Goal: Task Accomplishment & Management: Use online tool/utility

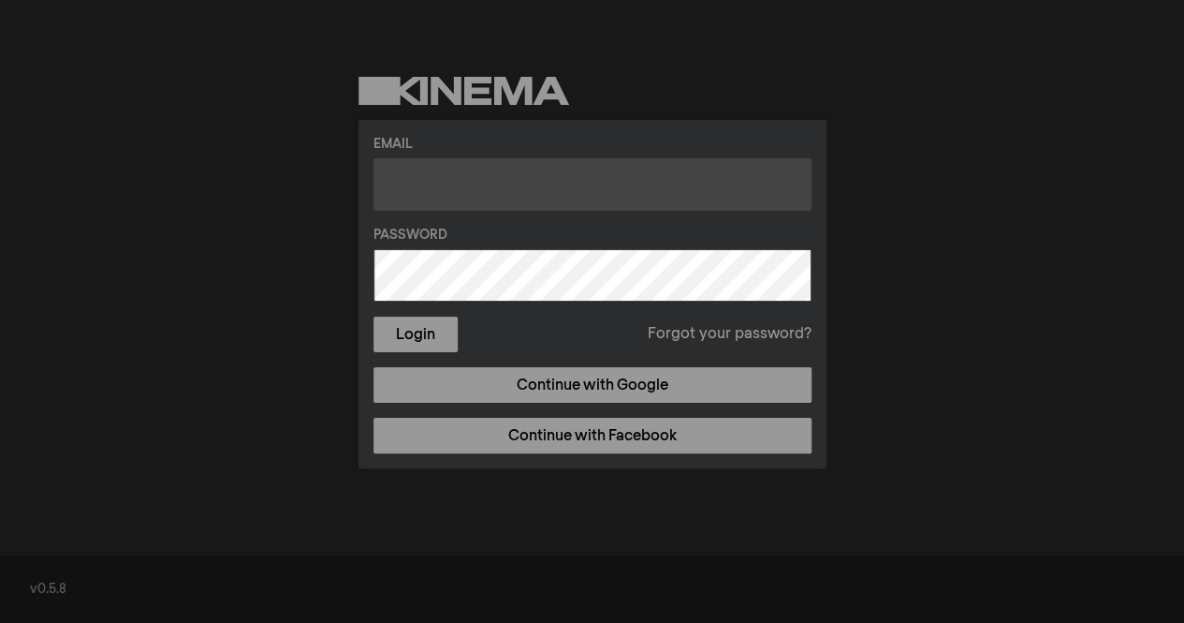
click at [667, 179] on input "text" at bounding box center [593, 184] width 438 height 52
type input "[EMAIL_ADDRESS][DOMAIN_NAME]"
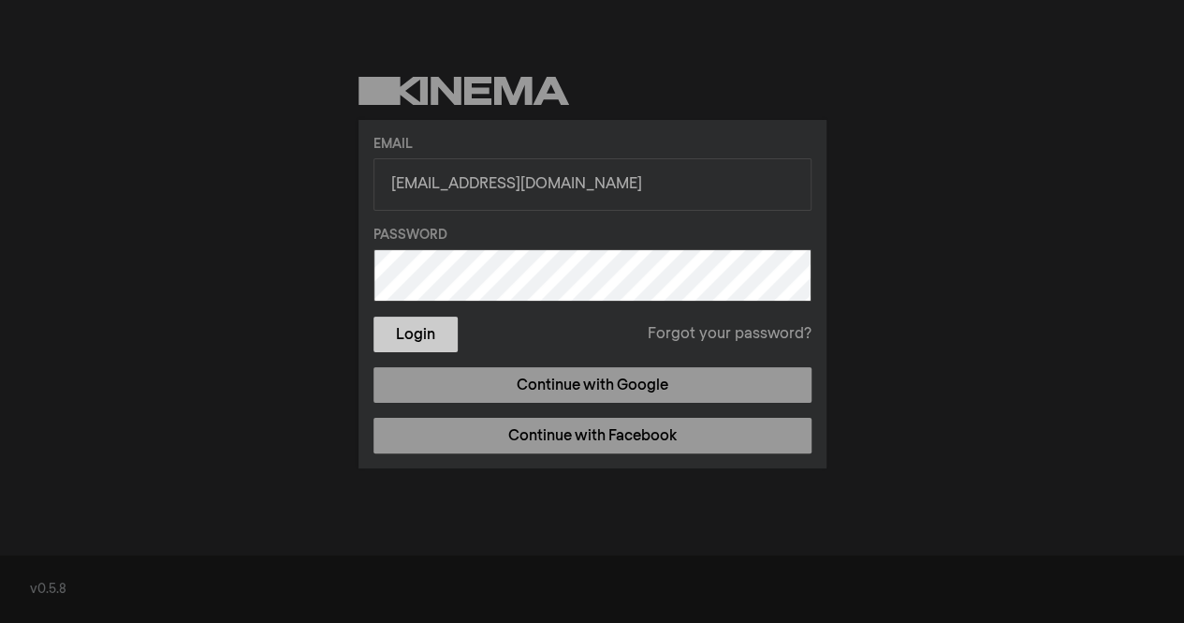
click at [423, 243] on button "Login" at bounding box center [416, 334] width 84 height 36
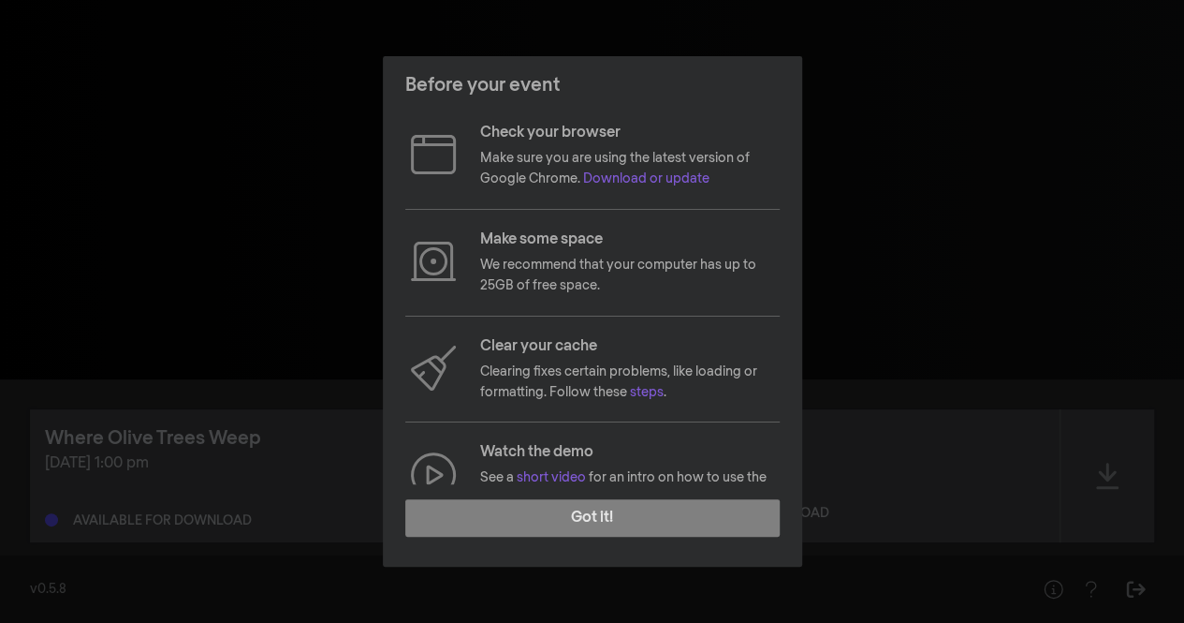
scroll to position [200, 0]
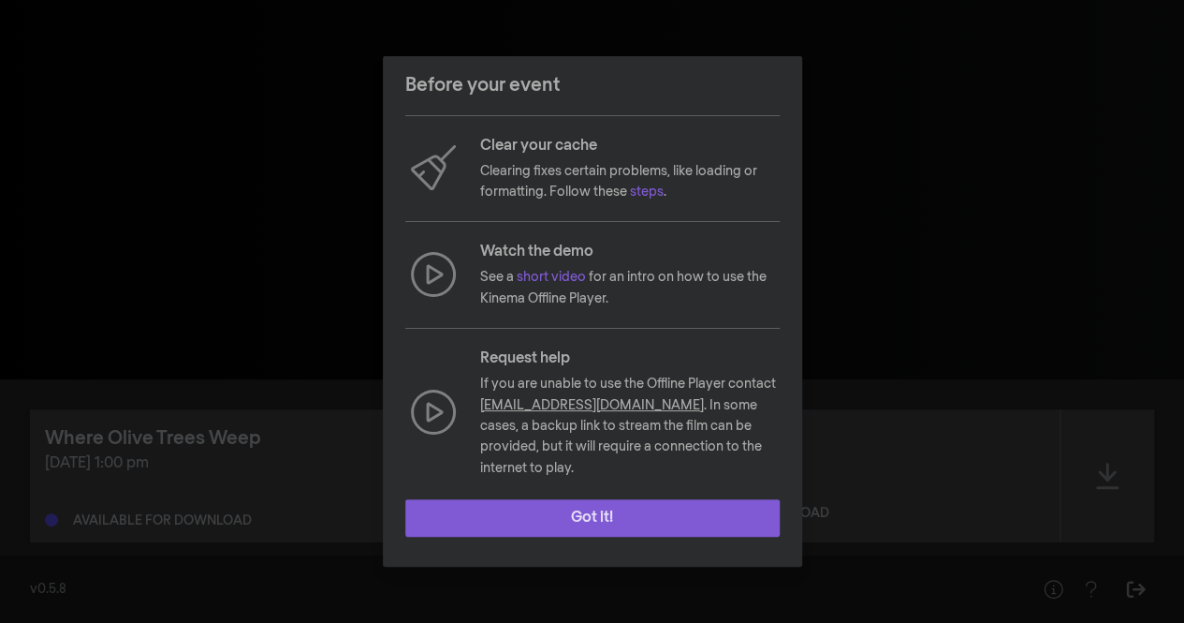
click at [604, 243] on button "Got it!" at bounding box center [592, 517] width 375 height 37
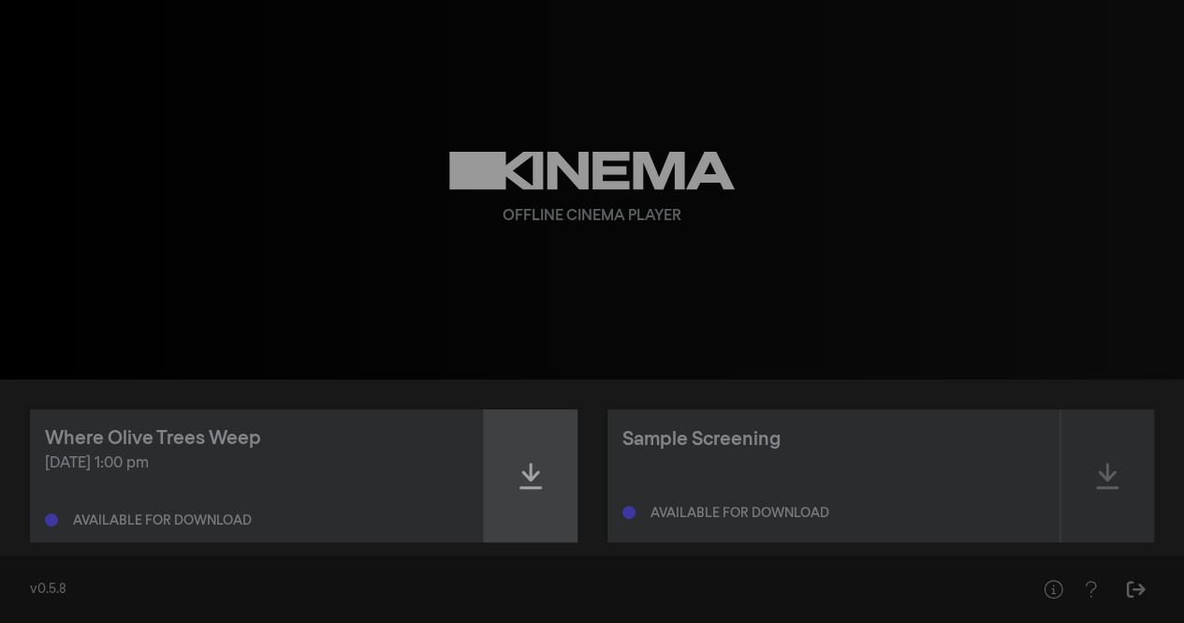
click at [527, 243] on div at bounding box center [531, 475] width 94 height 133
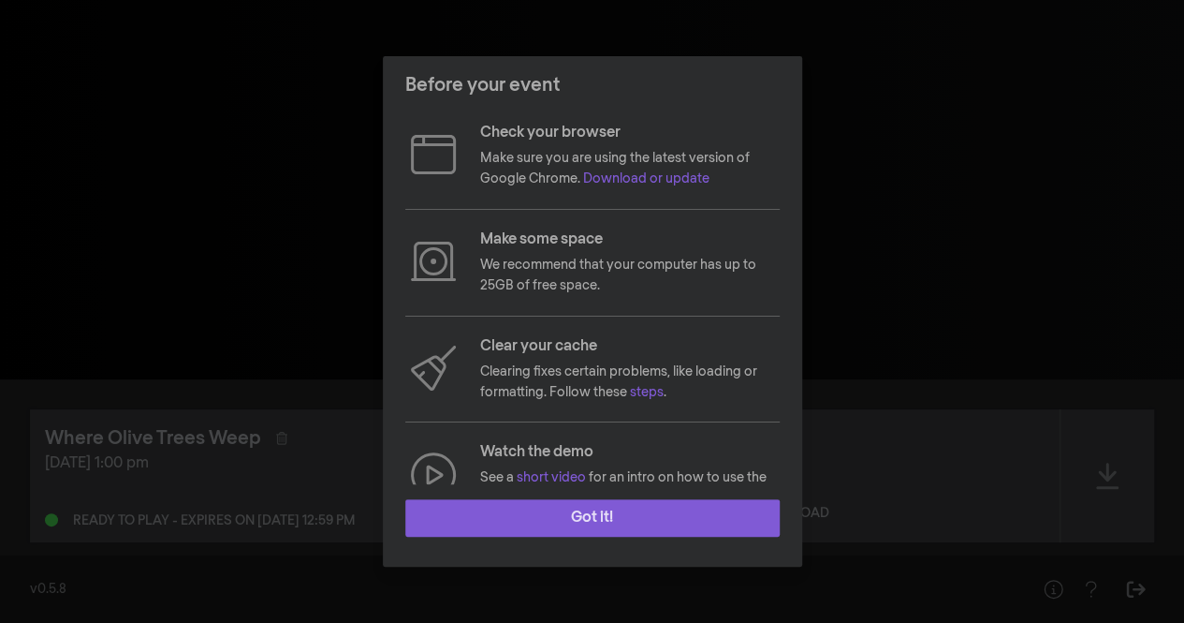
click at [610, 512] on button "Got it!" at bounding box center [592, 517] width 375 height 37
